Goal: Task Accomplishment & Management: Complete application form

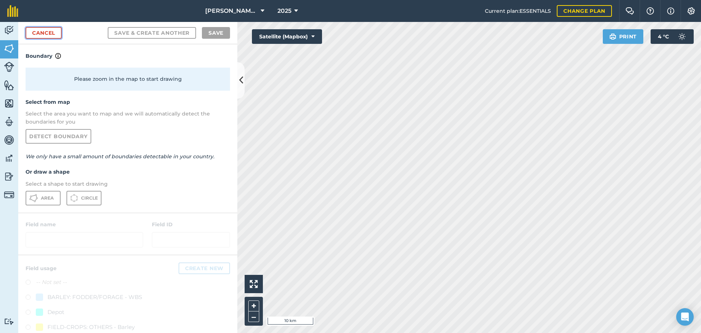
click at [47, 30] on link "Cancel" at bounding box center [44, 33] width 36 height 12
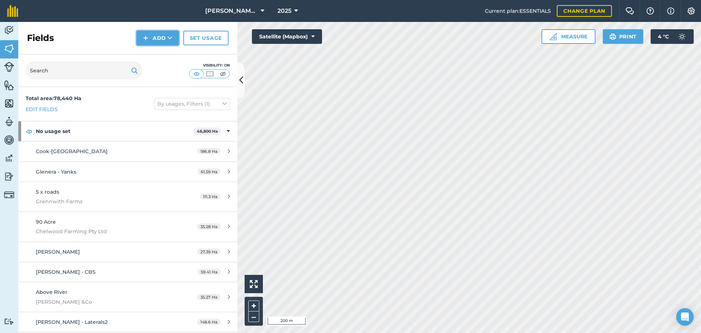
click at [152, 40] on button "Add" at bounding box center [158, 38] width 42 height 15
click at [162, 54] on link "Draw" at bounding box center [158, 54] width 40 height 16
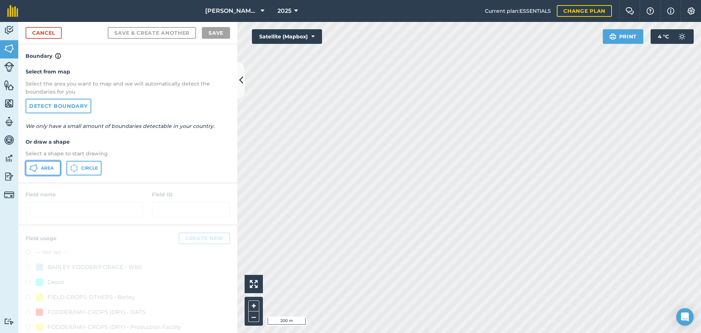
click at [42, 167] on span "Area" at bounding box center [47, 168] width 13 height 6
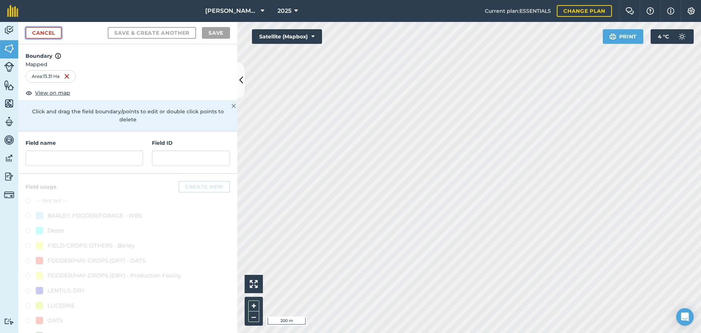
click at [51, 34] on link "Cancel" at bounding box center [44, 33] width 36 height 12
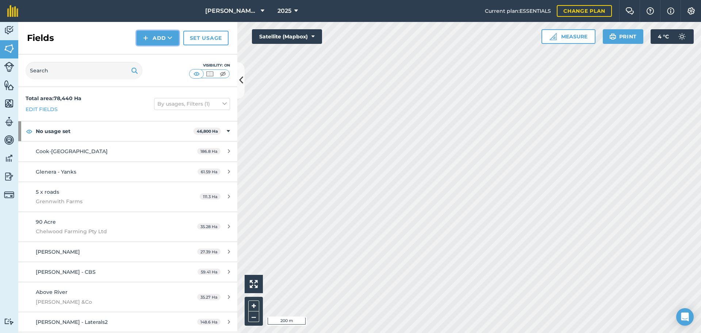
click at [149, 41] on button "Add" at bounding box center [158, 38] width 42 height 15
click at [159, 55] on link "Draw" at bounding box center [158, 54] width 40 height 16
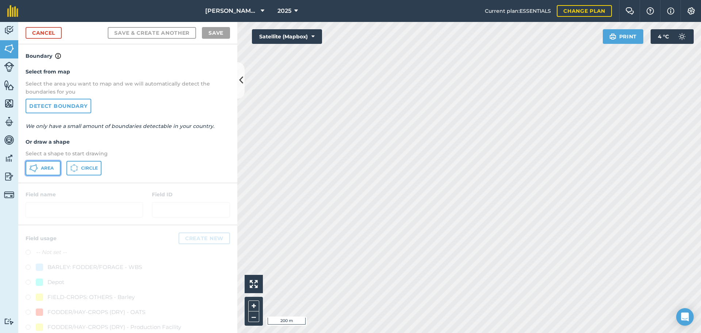
click at [45, 168] on span "Area" at bounding box center [47, 168] width 13 height 6
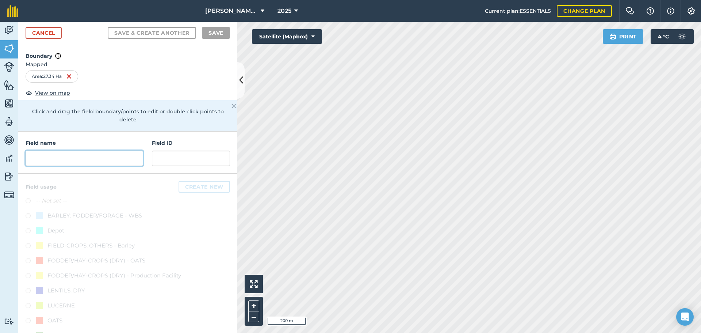
click at [76, 158] on input "text" at bounding box center [85, 157] width 118 height 15
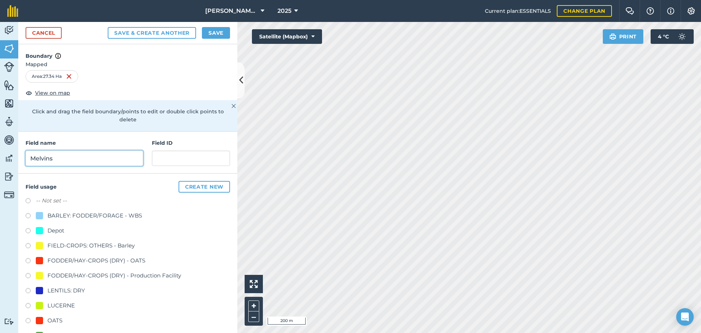
type input "Melvins"
click at [162, 158] on input "text" at bounding box center [191, 157] width 78 height 15
type input "K"
type input "CP & [PERSON_NAME]"
click at [28, 321] on label at bounding box center [31, 321] width 10 height 7
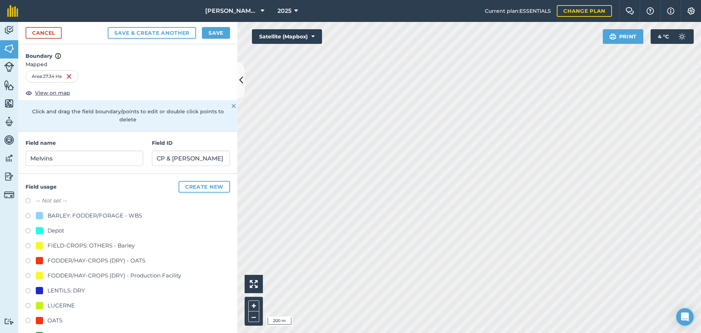
radio input "true"
click at [217, 35] on button "Save" at bounding box center [216, 33] width 28 height 12
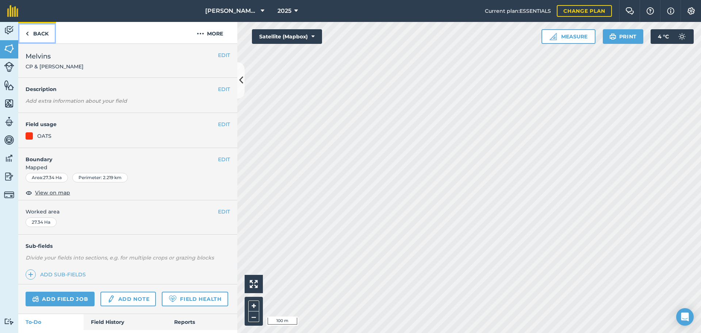
click at [37, 33] on link "Back" at bounding box center [37, 33] width 38 height 22
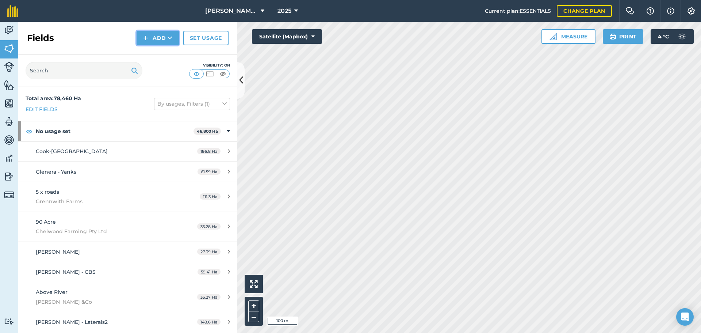
click at [155, 38] on button "Add" at bounding box center [158, 38] width 42 height 15
click at [156, 55] on link "Draw" at bounding box center [158, 54] width 40 height 16
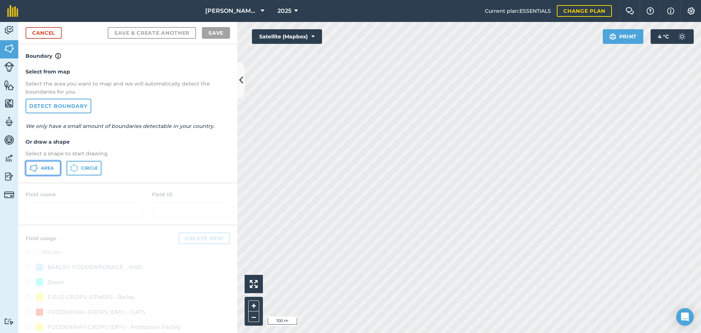
click at [41, 166] on span "Area" at bounding box center [47, 168] width 13 height 6
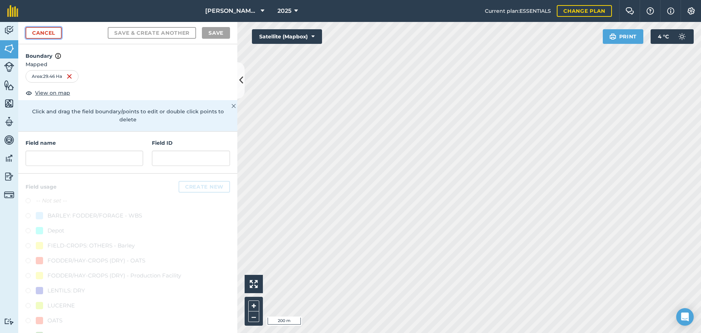
click at [54, 31] on link "Cancel" at bounding box center [44, 33] width 36 height 12
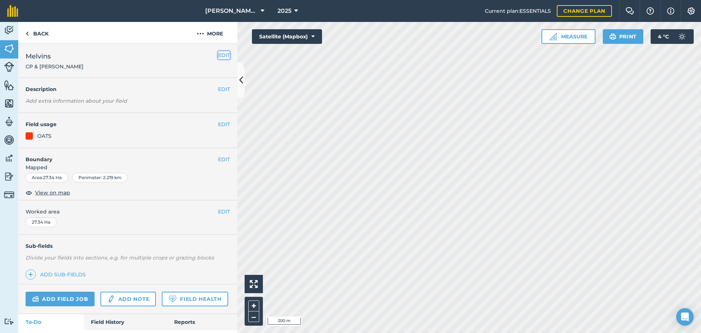
click at [219, 56] on button "EDIT" at bounding box center [224, 55] width 12 height 8
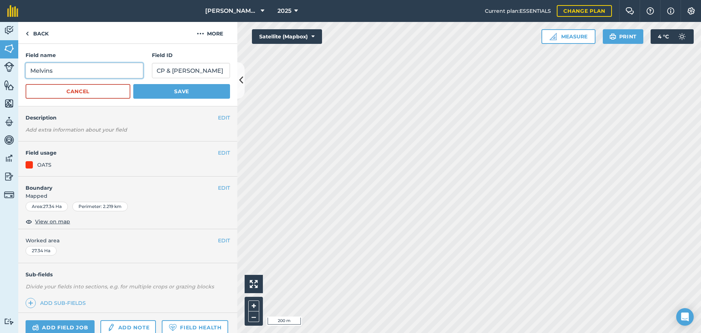
click at [74, 69] on input "Melvins" at bounding box center [85, 70] width 118 height 15
type input "Melvins Oats"
click at [150, 90] on button "Save" at bounding box center [181, 91] width 97 height 15
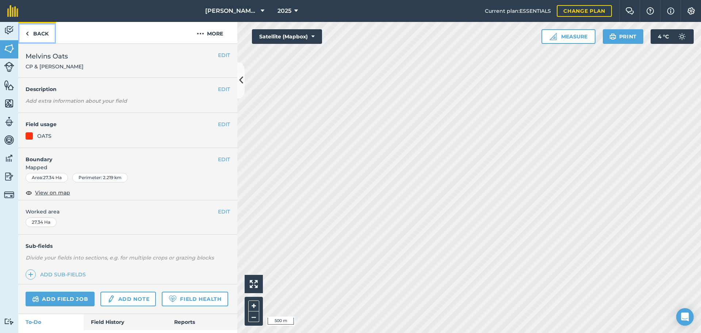
click at [36, 34] on link "Back" at bounding box center [37, 33] width 38 height 22
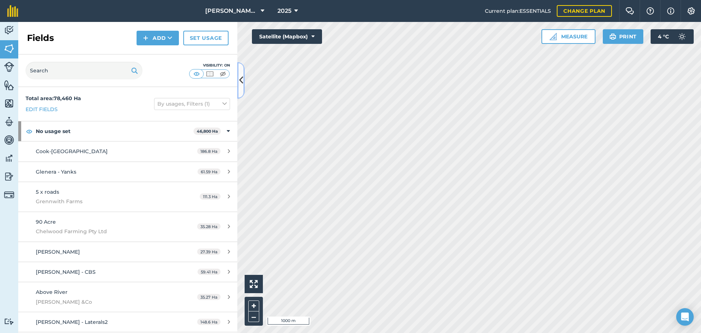
click at [242, 80] on icon at bounding box center [241, 80] width 4 height 13
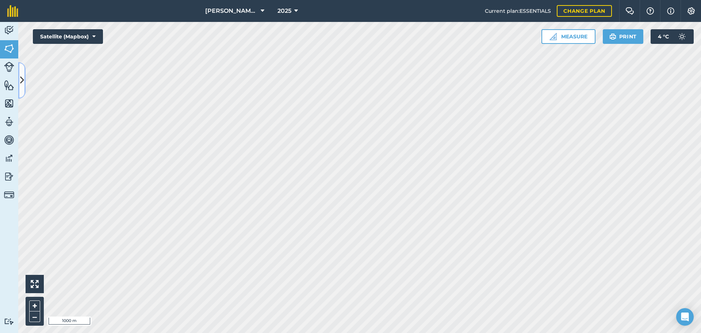
click at [23, 78] on icon at bounding box center [22, 80] width 4 height 13
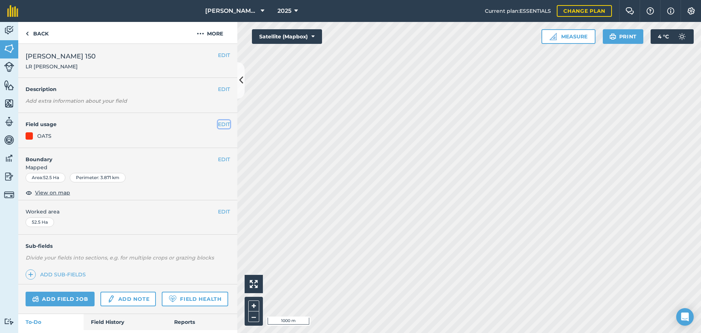
click at [223, 123] on button "EDIT" at bounding box center [224, 124] width 12 height 8
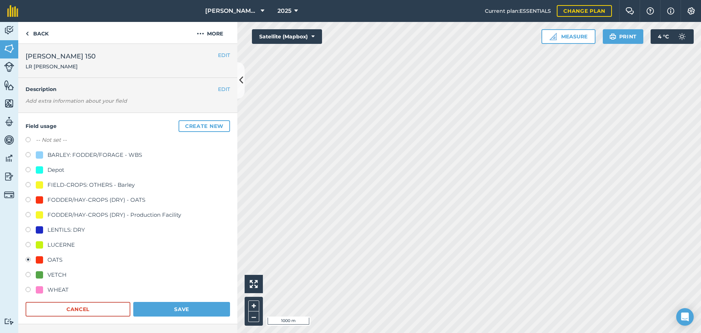
click at [27, 260] on label at bounding box center [31, 260] width 10 height 7
click at [29, 141] on label at bounding box center [31, 140] width 10 height 7
radio input "true"
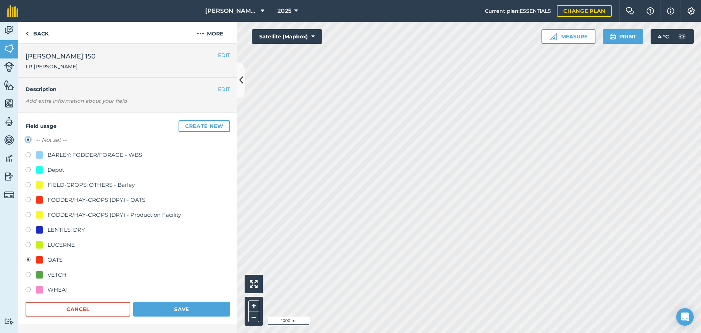
radio input "false"
click at [179, 310] on button "Save" at bounding box center [181, 309] width 97 height 15
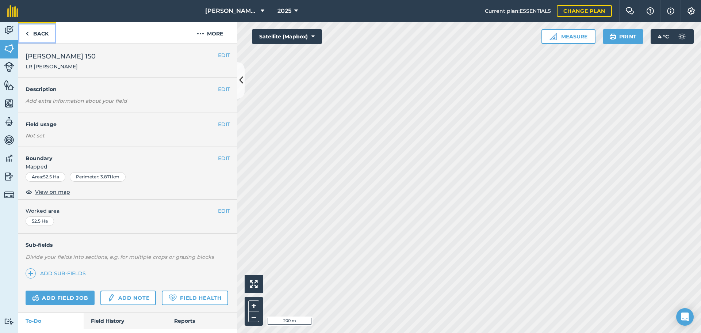
click at [40, 32] on link "Back" at bounding box center [37, 33] width 38 height 22
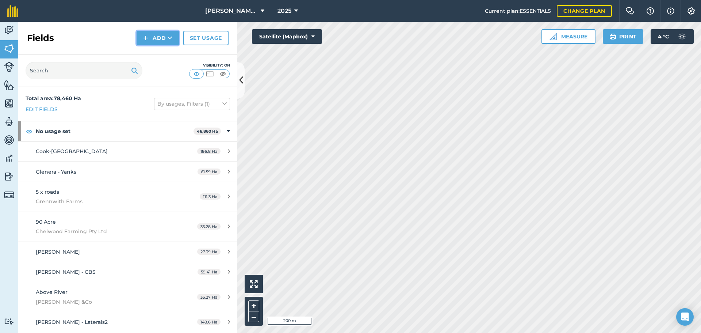
click at [161, 40] on button "Add" at bounding box center [158, 38] width 42 height 15
click at [164, 51] on link "Draw" at bounding box center [158, 54] width 40 height 16
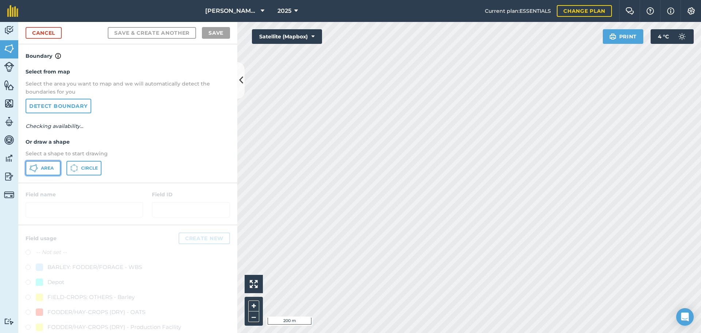
click at [47, 166] on span "Area" at bounding box center [47, 168] width 13 height 6
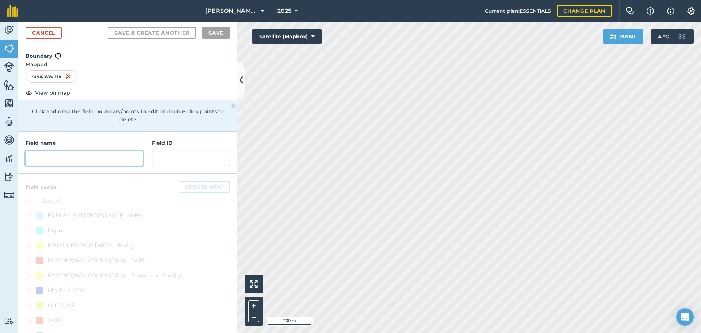
click at [58, 154] on input "text" at bounding box center [85, 157] width 118 height 15
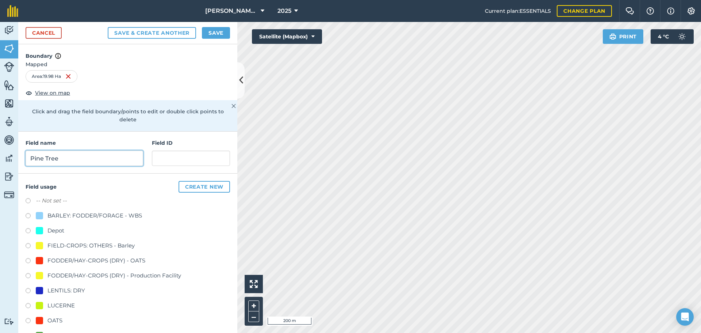
type input "Pine Tree"
click at [180, 161] on input "text" at bounding box center [191, 157] width 78 height 15
type input "LR & [PERSON_NAME]"
click at [53, 318] on div "OATS" at bounding box center [54, 320] width 15 height 9
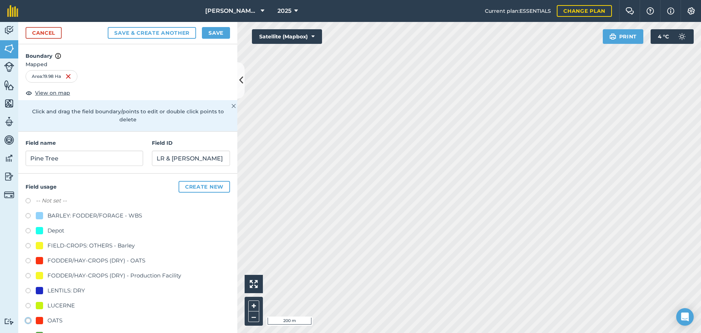
radio input "true"
click at [221, 37] on button "Save" at bounding box center [216, 33] width 28 height 12
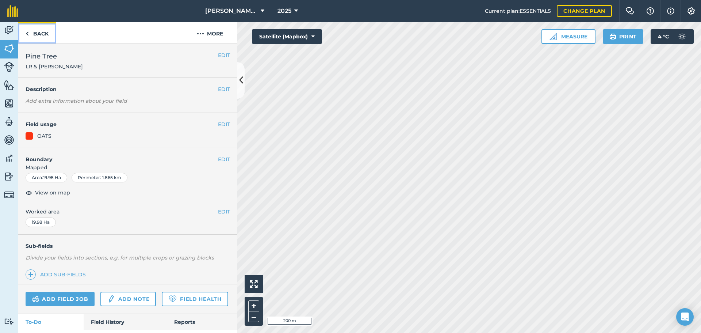
click at [36, 35] on link "Back" at bounding box center [37, 33] width 38 height 22
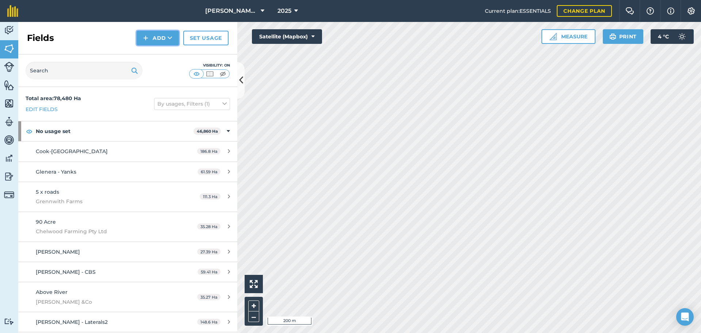
click at [159, 37] on button "Add" at bounding box center [158, 38] width 42 height 15
click at [160, 54] on link "Draw" at bounding box center [158, 54] width 40 height 16
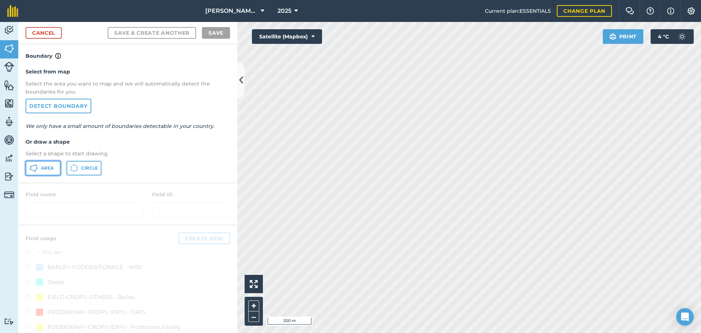
click at [42, 169] on span "Area" at bounding box center [47, 168] width 13 height 6
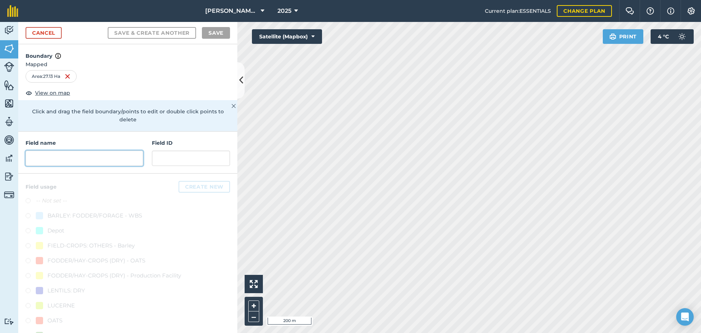
click at [61, 155] on input "text" at bounding box center [85, 157] width 118 height 15
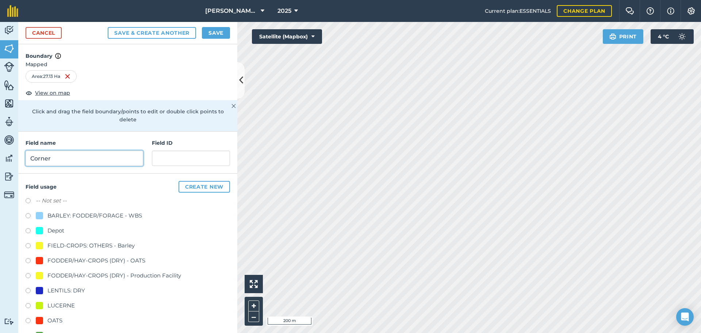
type input "Corner"
click at [166, 156] on input "text" at bounding box center [191, 157] width 78 height 15
type input "LR & [PERSON_NAME]"
click at [56, 321] on div "OATS" at bounding box center [54, 320] width 15 height 9
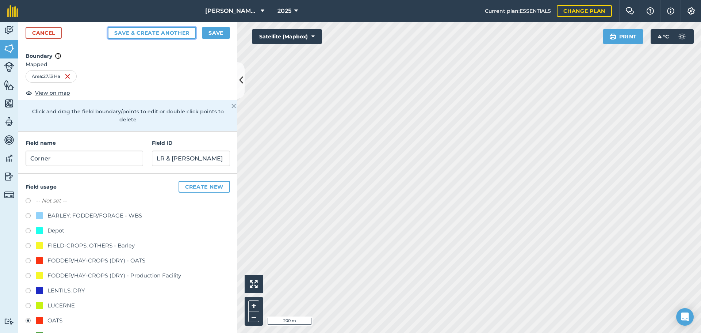
click at [143, 33] on button "Save & Create Another" at bounding box center [152, 33] width 88 height 12
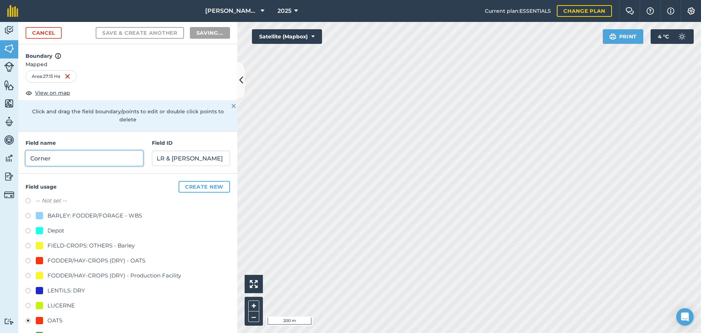
radio input "false"
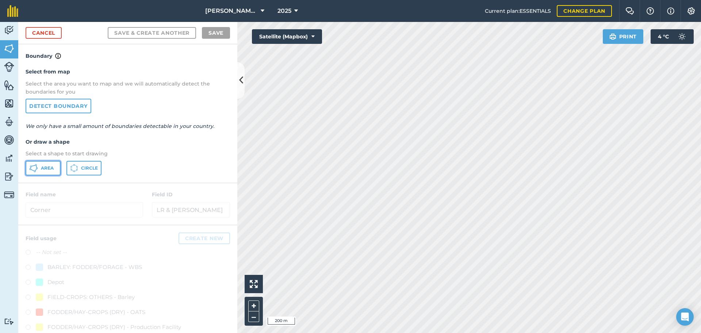
click at [45, 167] on span "Area" at bounding box center [47, 168] width 13 height 6
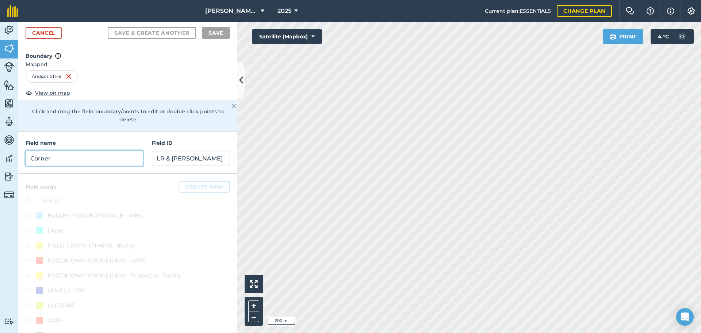
click at [65, 154] on input "Corner" at bounding box center [85, 157] width 118 height 15
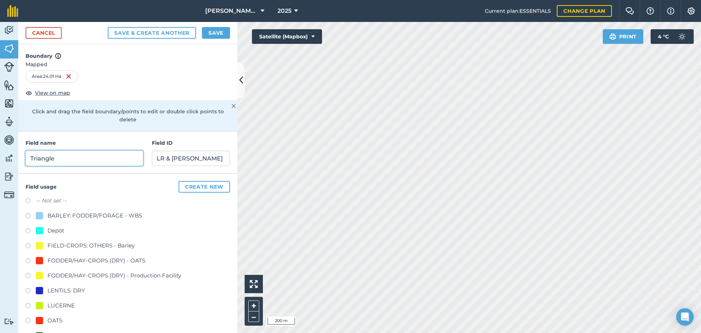
type input "Triangle"
click at [188, 166] on input "LR & [PERSON_NAME]" at bounding box center [191, 157] width 78 height 15
type input "LR & [PERSON_NAME]"
click at [49, 319] on div "OATS" at bounding box center [54, 320] width 15 height 9
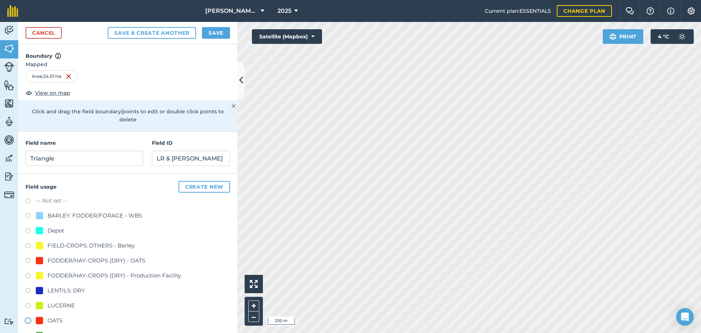
radio input "true"
click at [216, 36] on button "Save" at bounding box center [216, 33] width 28 height 12
